Goal: Transaction & Acquisition: Book appointment/travel/reservation

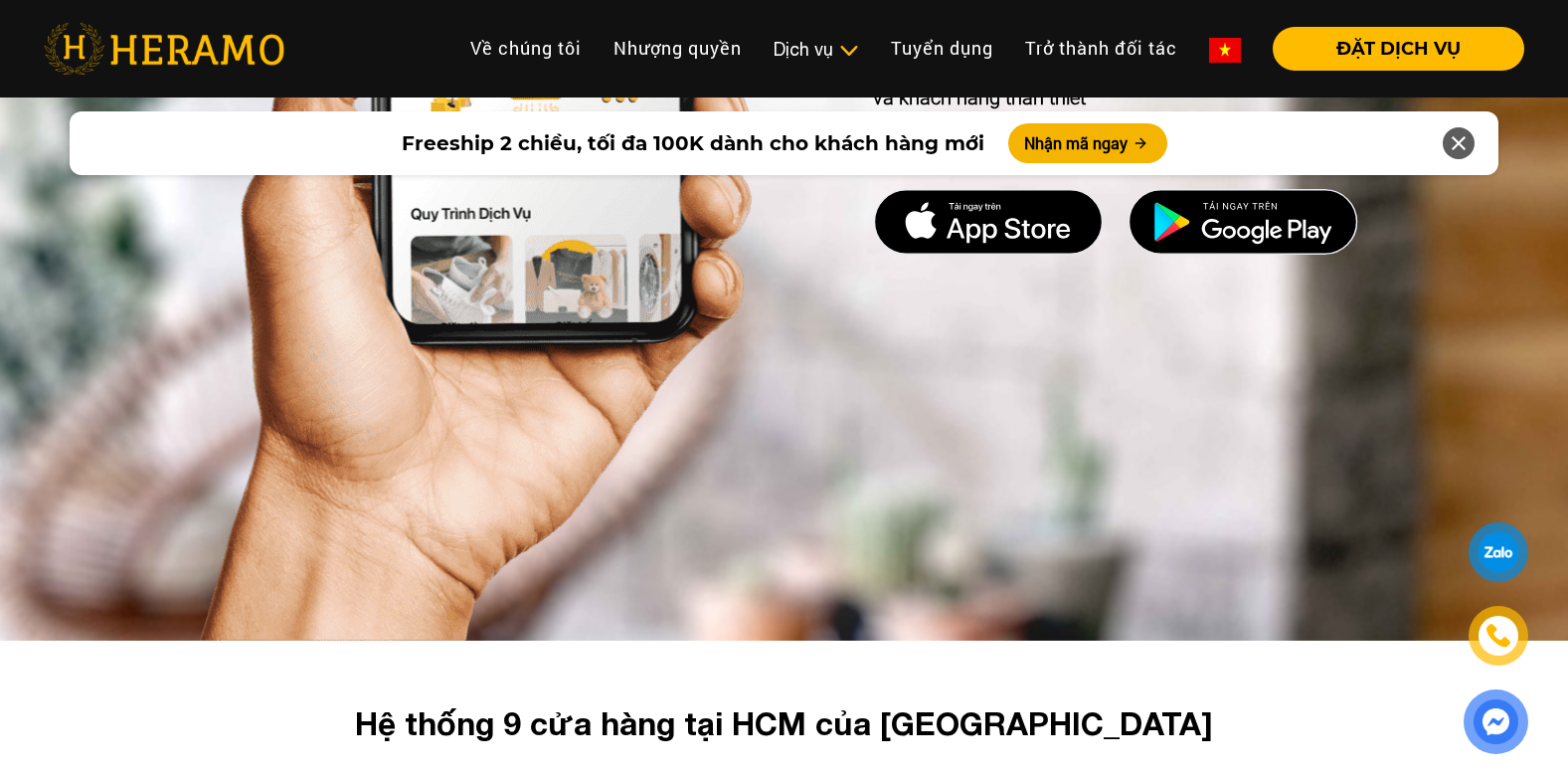
scroll to position [5871, 0]
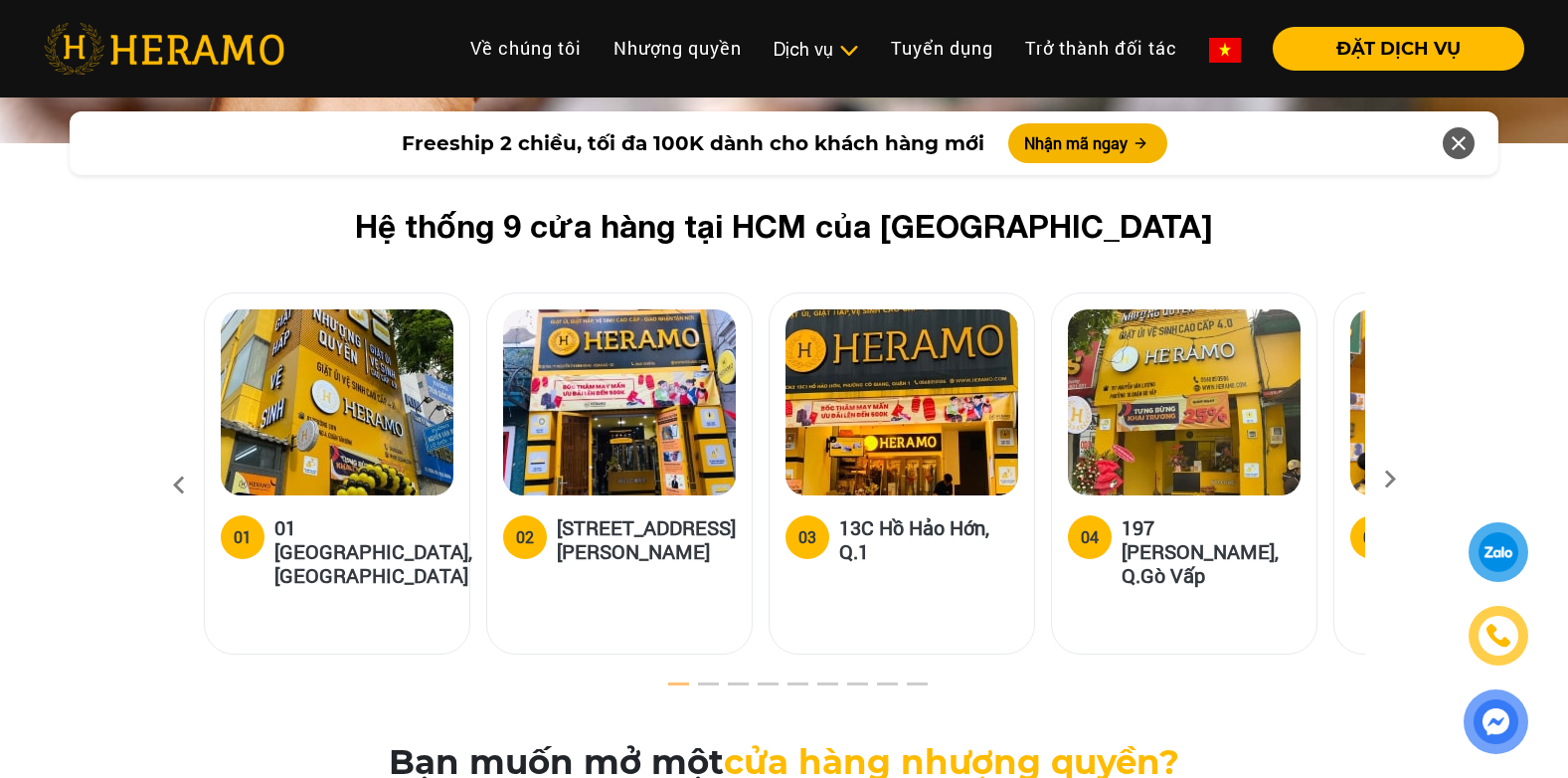
click at [1393, 480] on icon at bounding box center [1390, 486] width 36 height 13
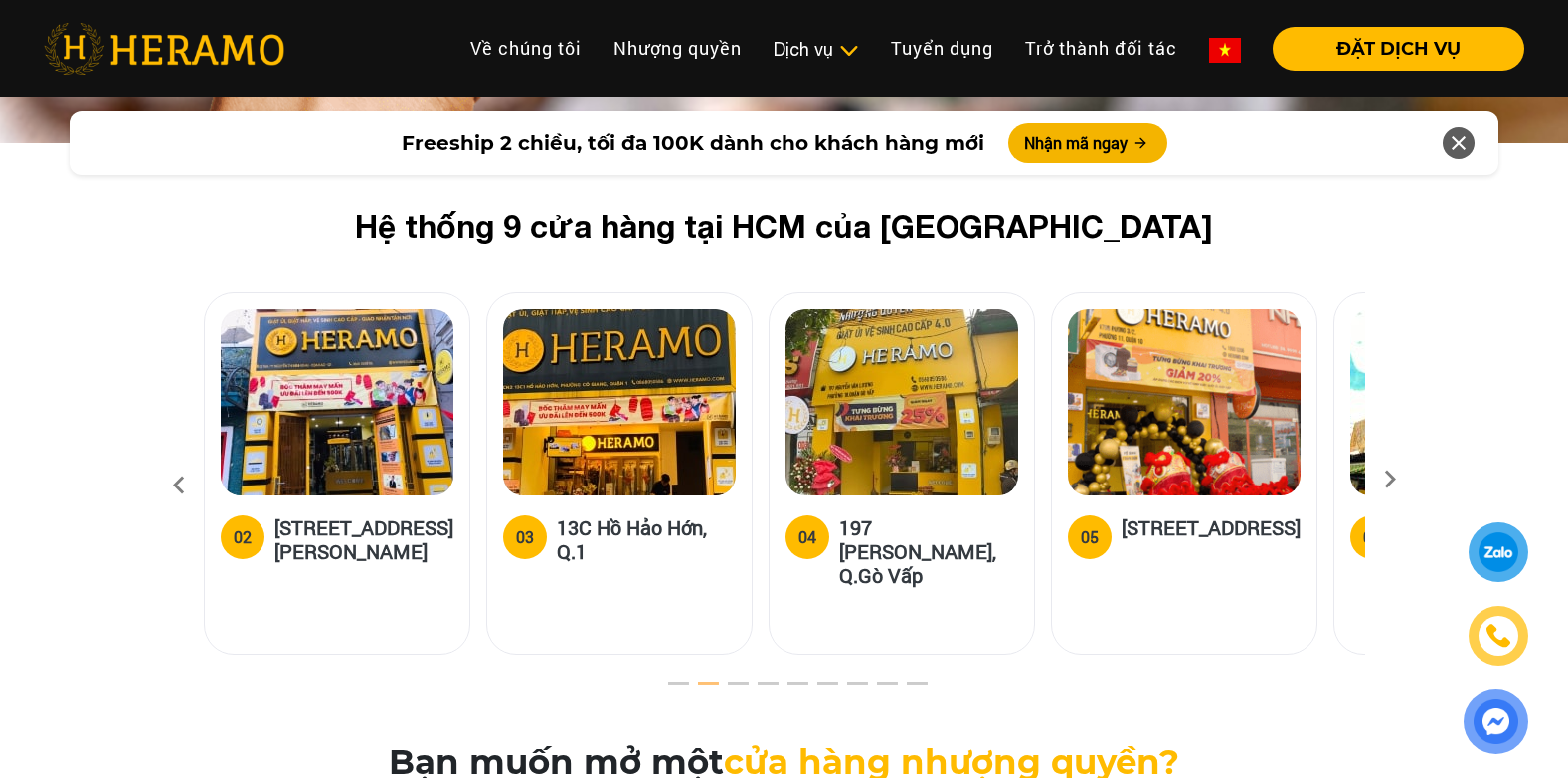
click at [1393, 480] on icon at bounding box center [1390, 486] width 36 height 13
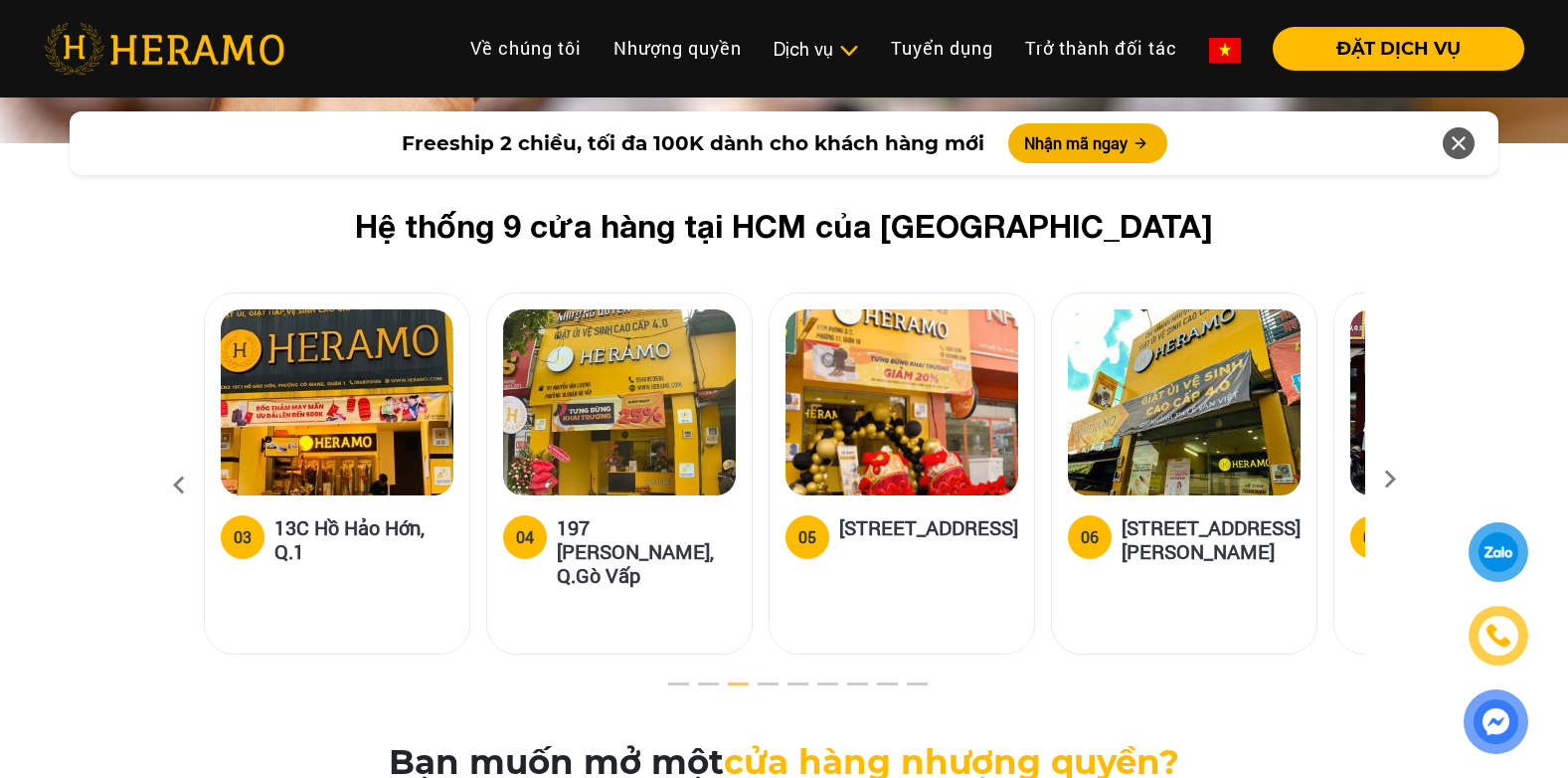
click at [1393, 480] on icon at bounding box center [1390, 486] width 36 height 13
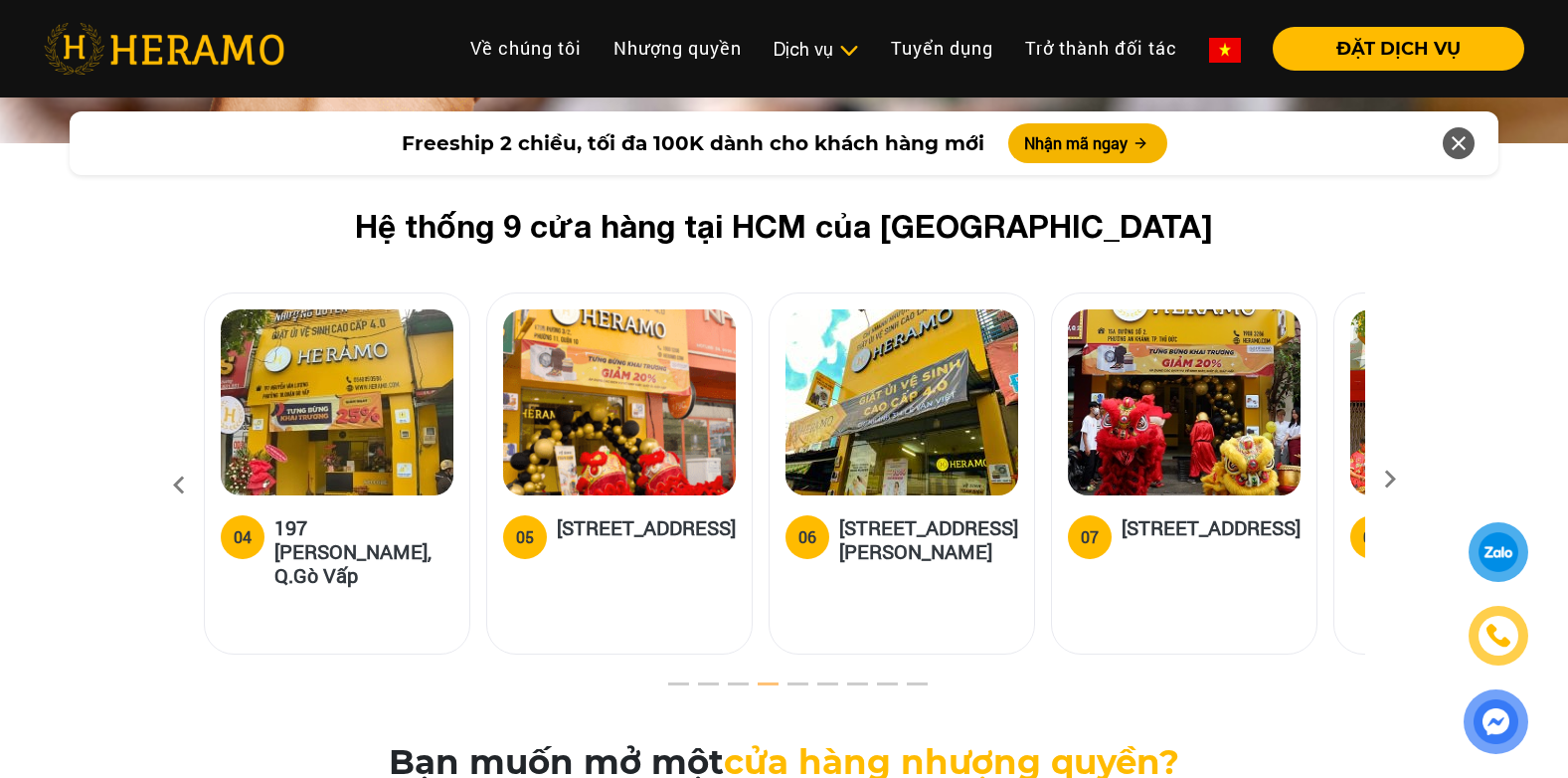
click at [1393, 480] on icon at bounding box center [1390, 486] width 36 height 13
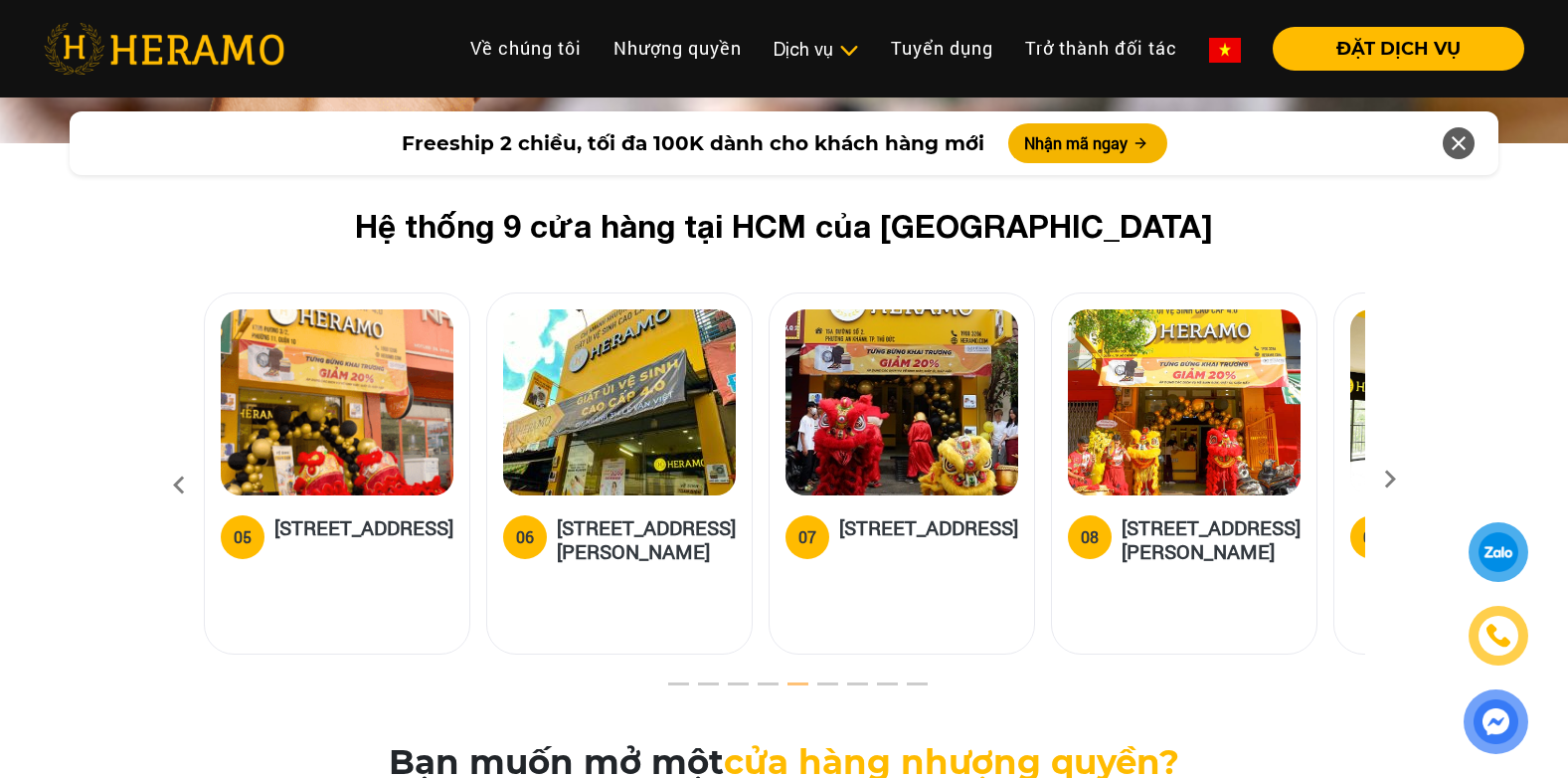
click at [1393, 480] on icon at bounding box center [1390, 486] width 36 height 13
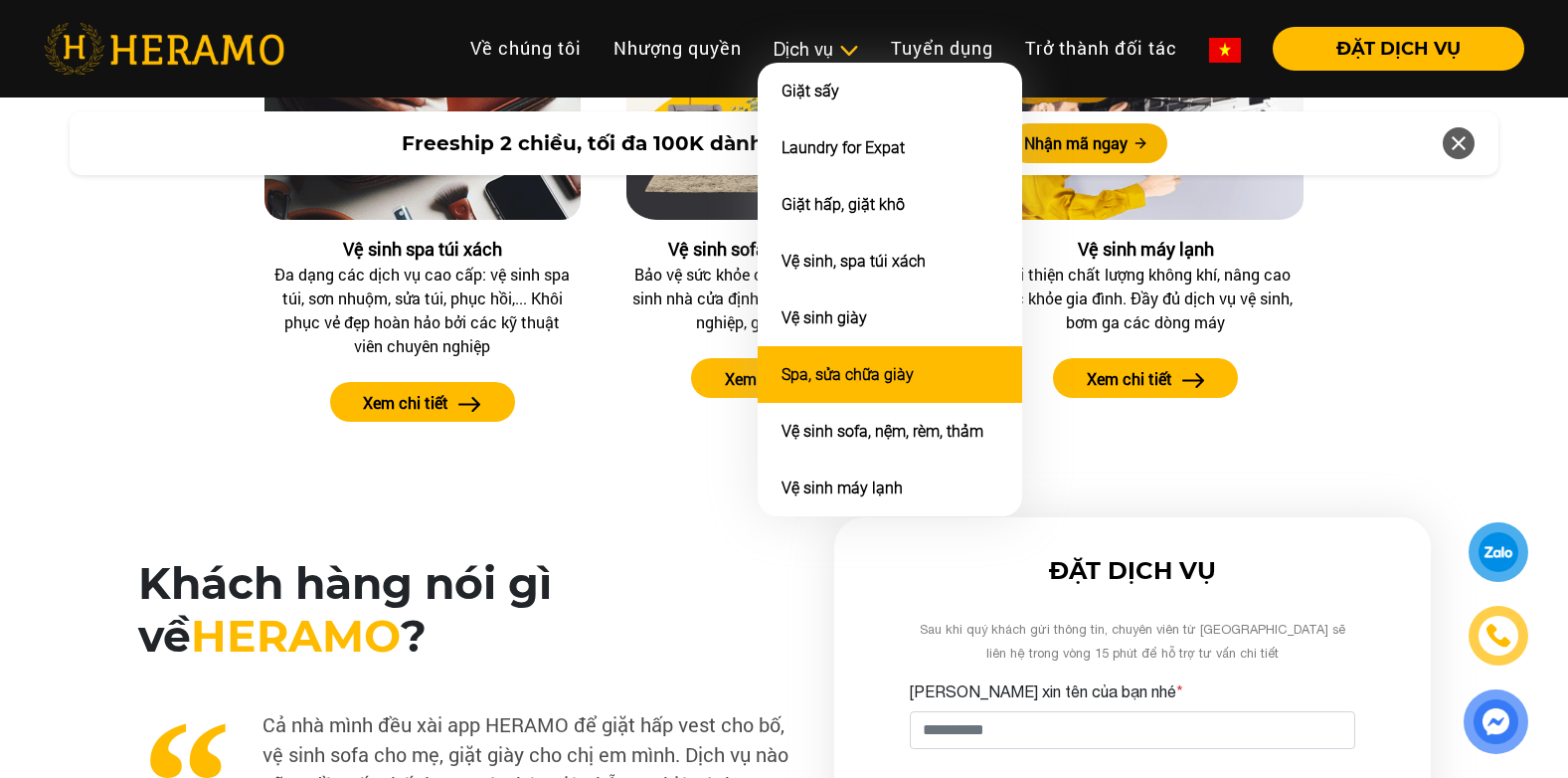
scroll to position [2587, 0]
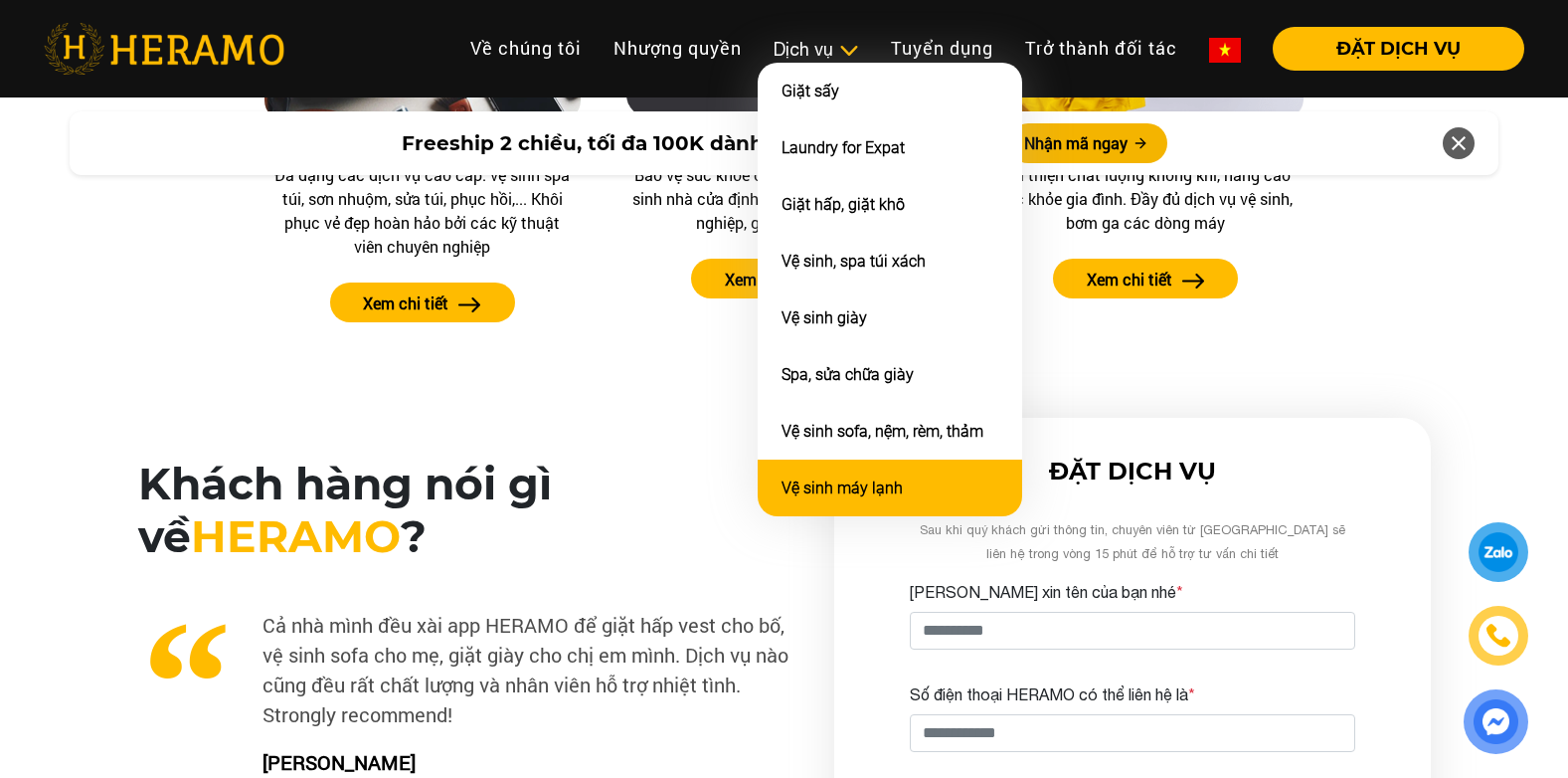
click at [883, 489] on link "Vệ sinh máy lạnh" at bounding box center [841, 488] width 121 height 19
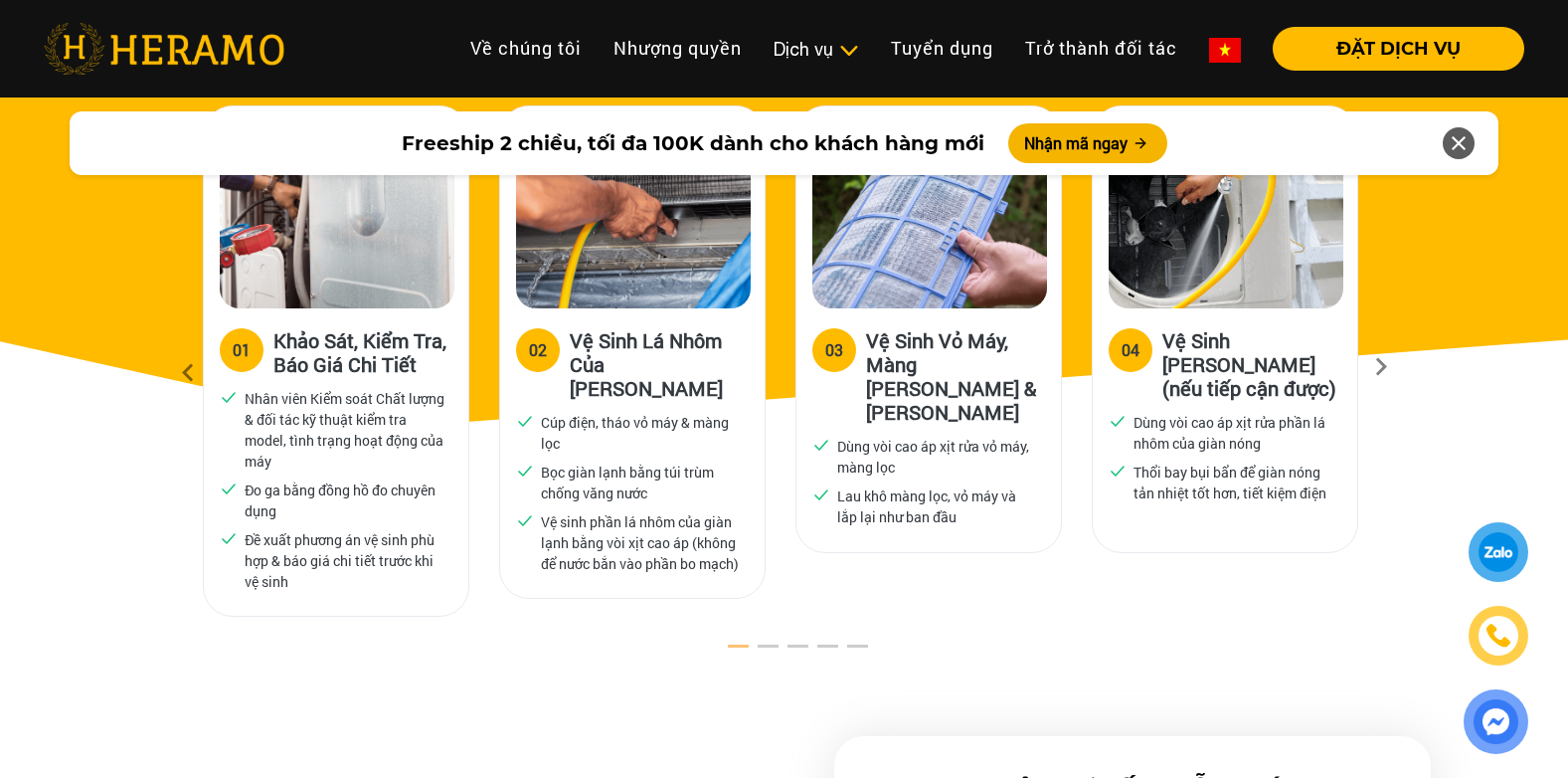
scroll to position [3981, 0]
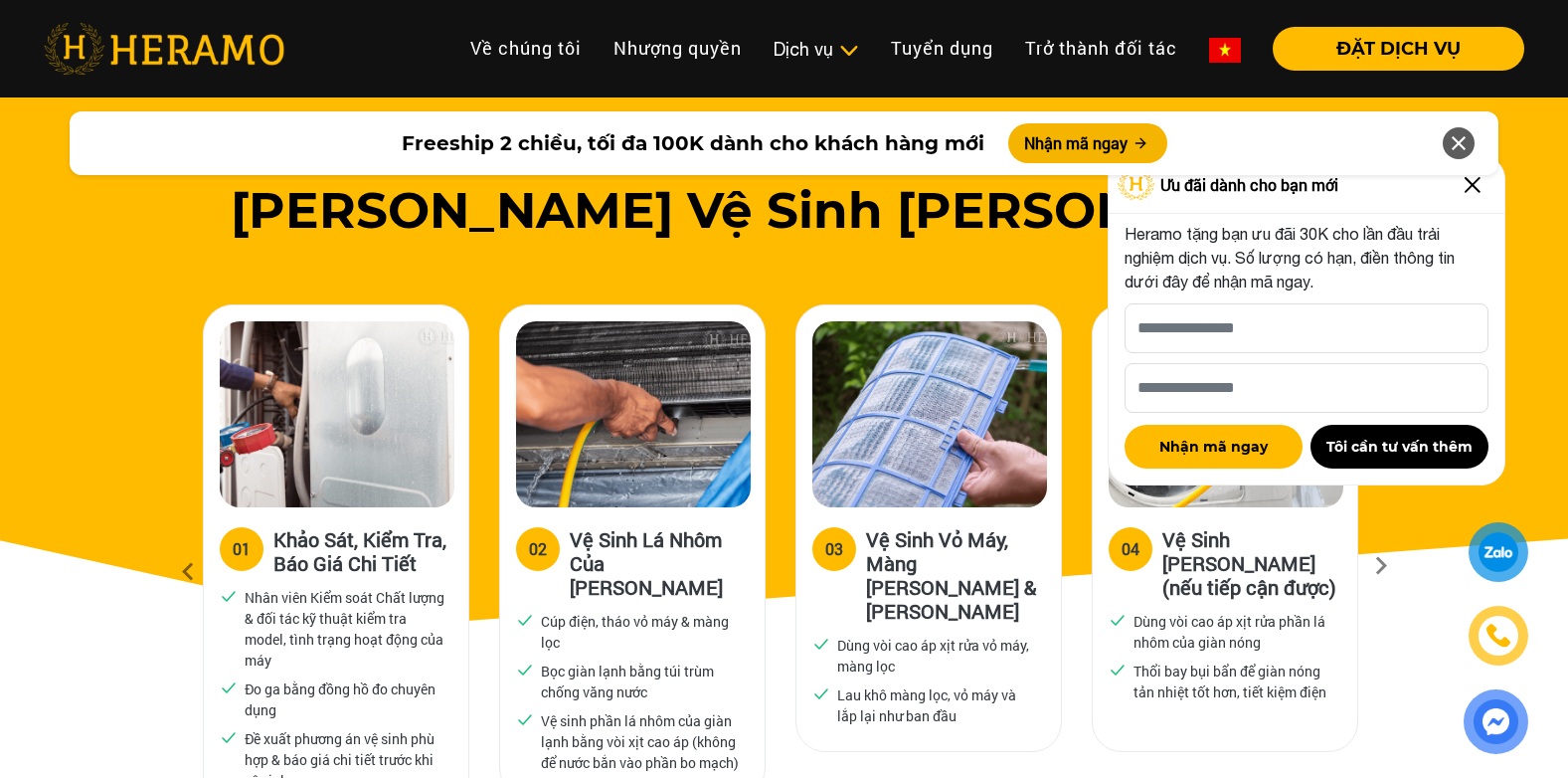
click at [1477, 186] on div "Freeship 2 chiều, tối đa 100K dành cho khách hàng mới Nhận mã ngay" at bounding box center [784, 144] width 1568 height 88
click at [1480, 185] on div "Freeship 2 chiều, tối đa 100K dành cho khách hàng mới Nhận mã ngay" at bounding box center [784, 144] width 1568 height 88
click at [1475, 190] on img at bounding box center [1473, 185] width 32 height 32
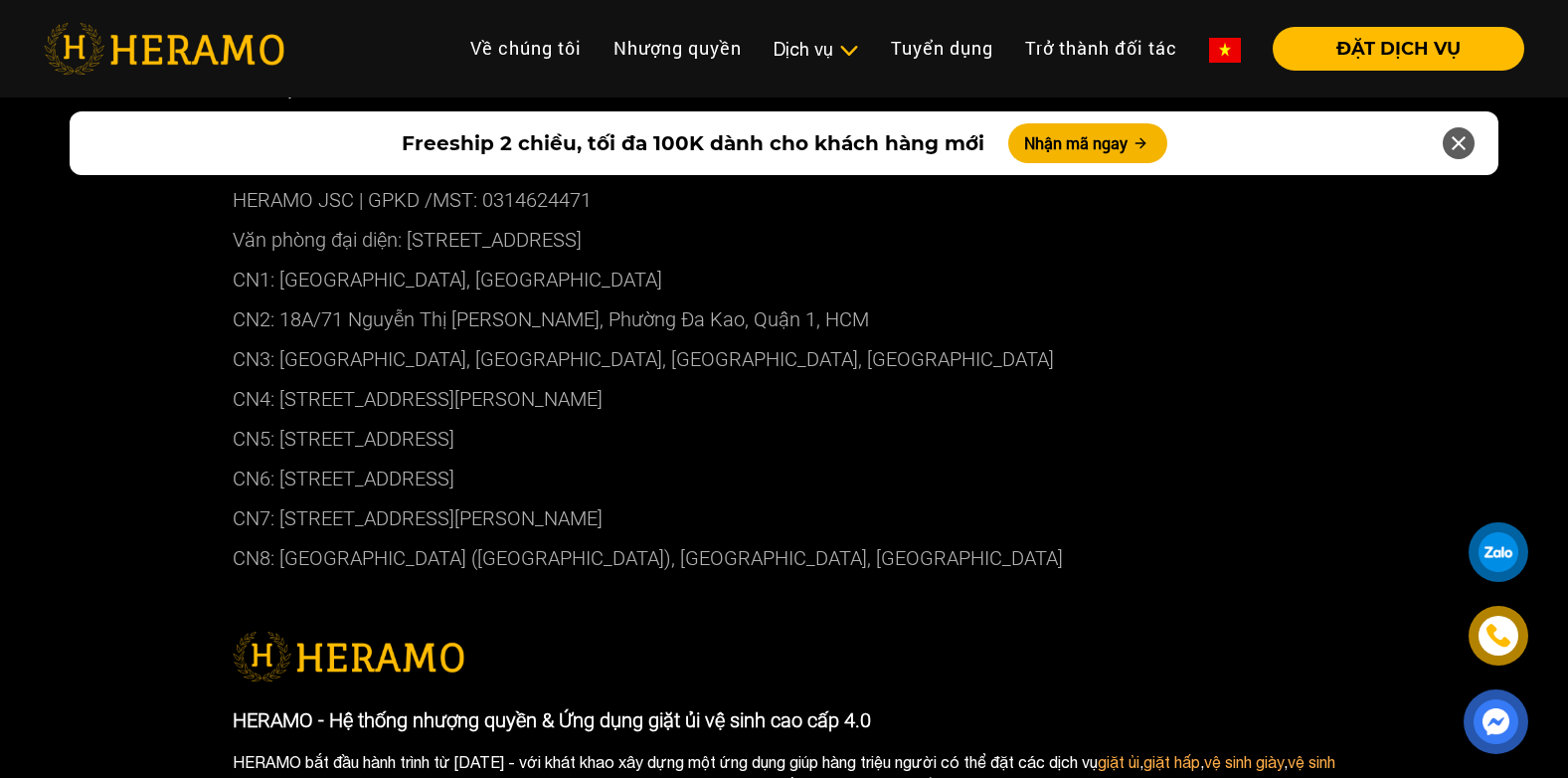
scroll to position [8359, 0]
